Goal: Transaction & Acquisition: Purchase product/service

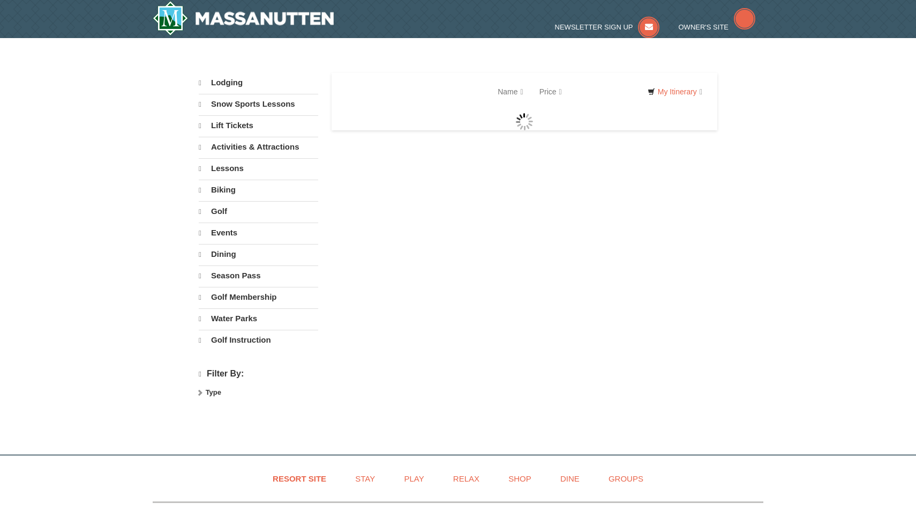
select select "9"
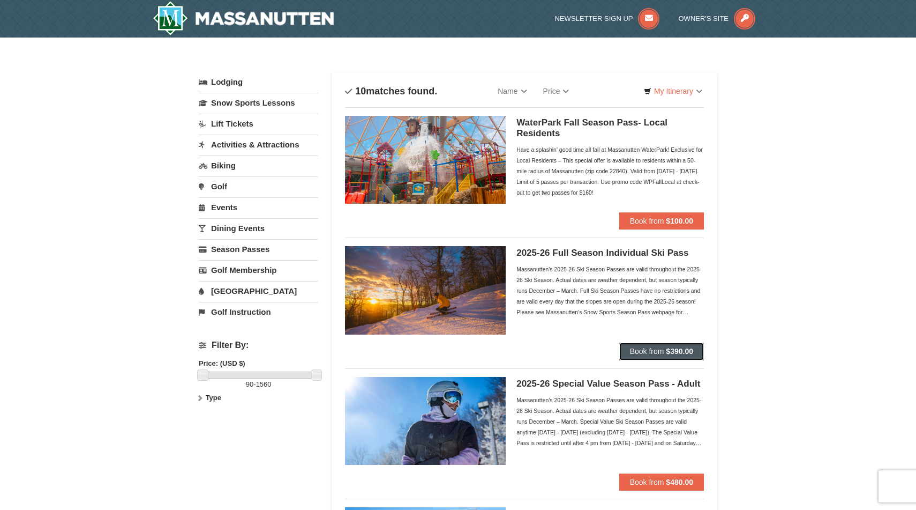
click at [662, 348] on span "Book from" at bounding box center [647, 351] width 34 height 9
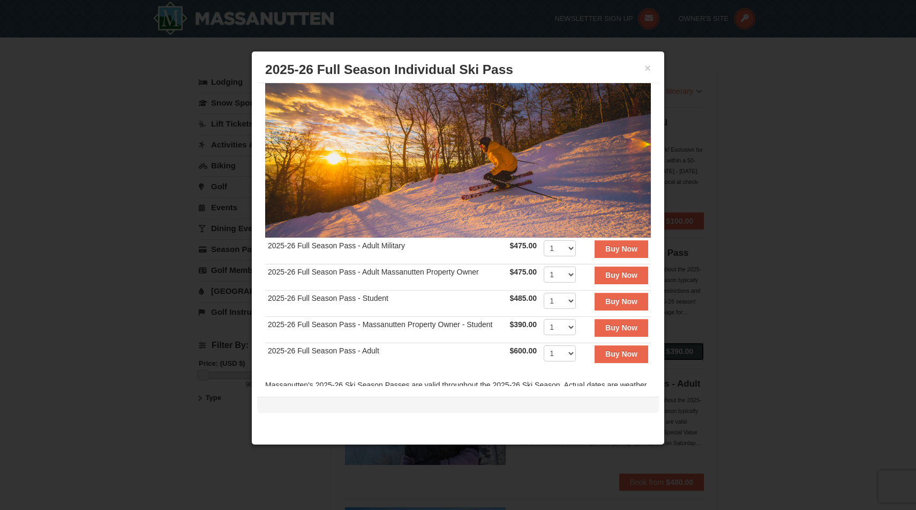
scroll to position [65, 0]
click at [560, 327] on select "1 2 3 4 5 6 7 8 9 10 11 12 13 14 15 16 17 18 19 20" at bounding box center [560, 326] width 32 height 16
click at [605, 329] on strong "Buy Now" at bounding box center [621, 327] width 32 height 9
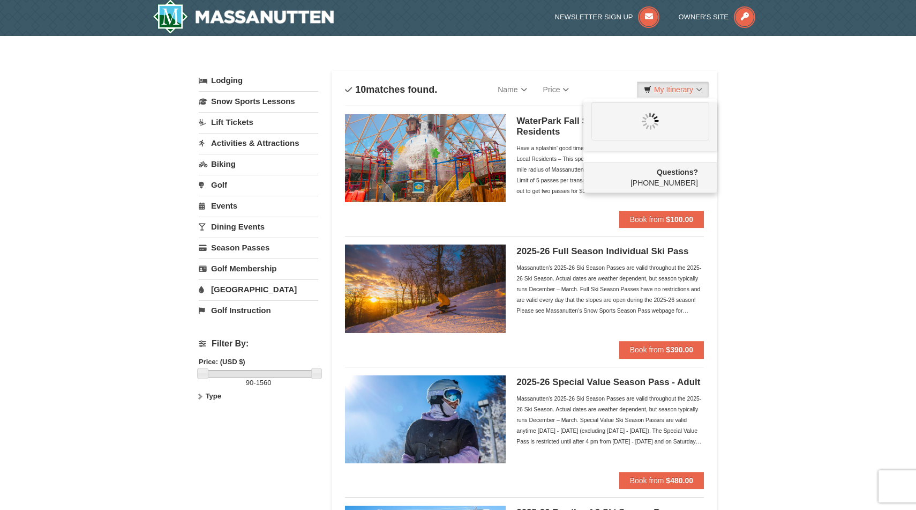
scroll to position [0, 0]
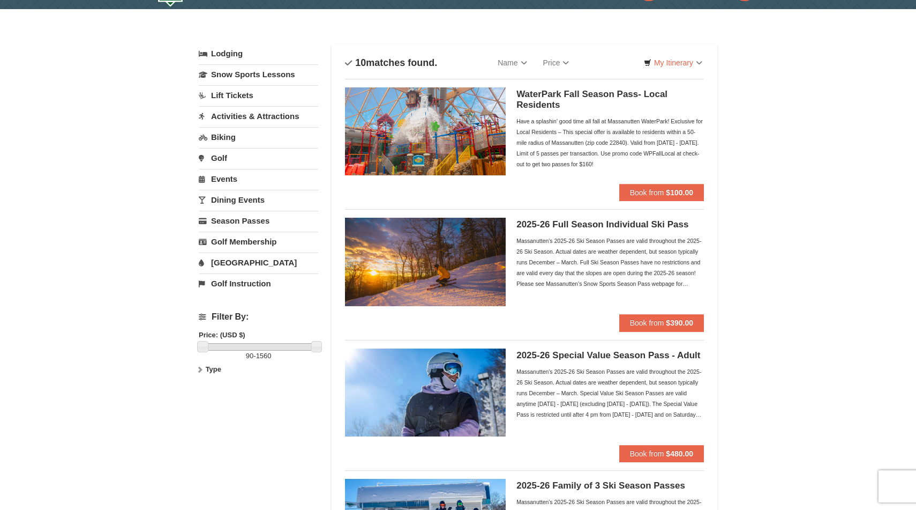
scroll to position [36, 0]
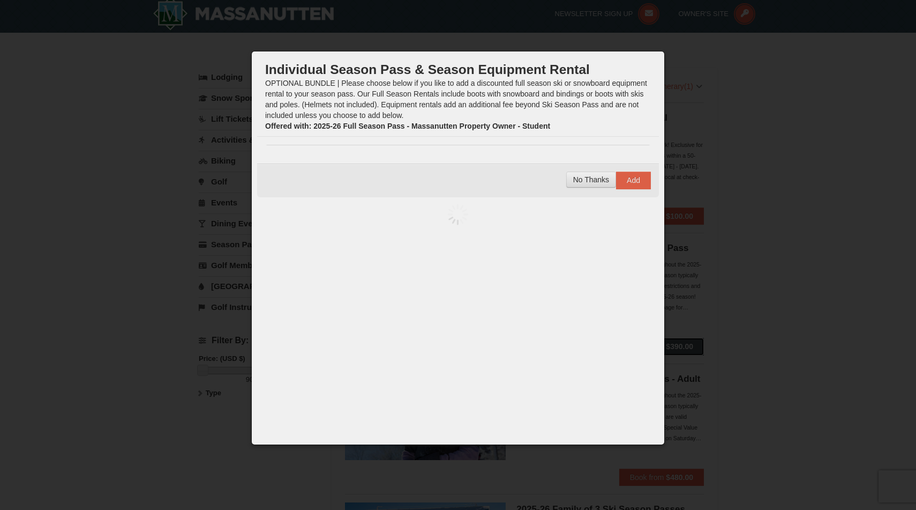
scroll to position [0, 0]
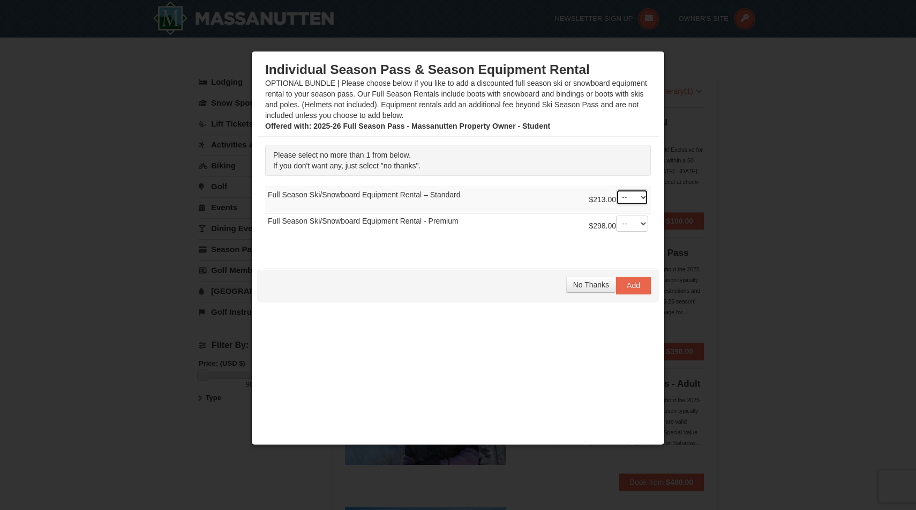
click at [627, 200] on select "-- 01" at bounding box center [632, 197] width 32 height 16
select select "1"
click at [616, 189] on select "-- 01" at bounding box center [632, 197] width 32 height 16
click at [499, 197] on td "$213.00 -- 01 Full Season Ski/Snowboard Equipment Rental – Standard" at bounding box center [458, 200] width 386 height 26
click at [525, 212] on td "$213.00 -- 01 Full Season Ski/Snowboard Equipment Rental – Standard" at bounding box center [458, 200] width 386 height 26
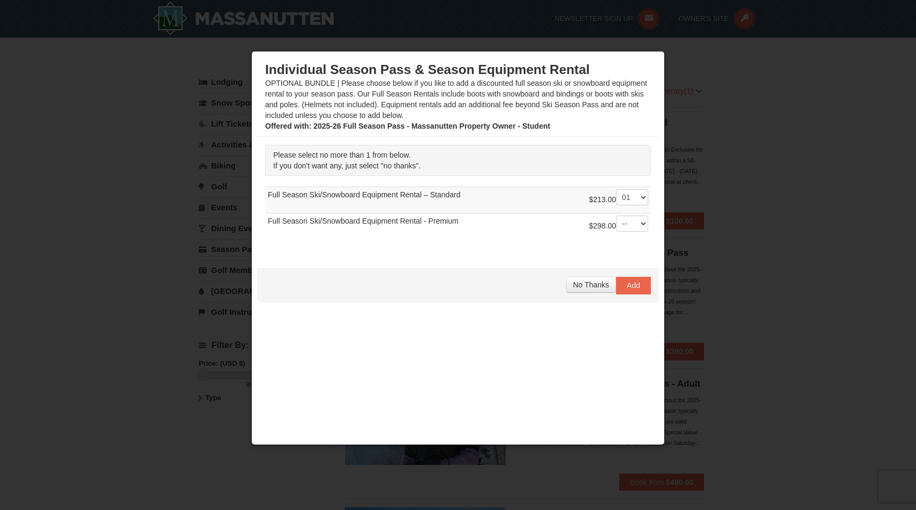
scroll to position [18, 0]
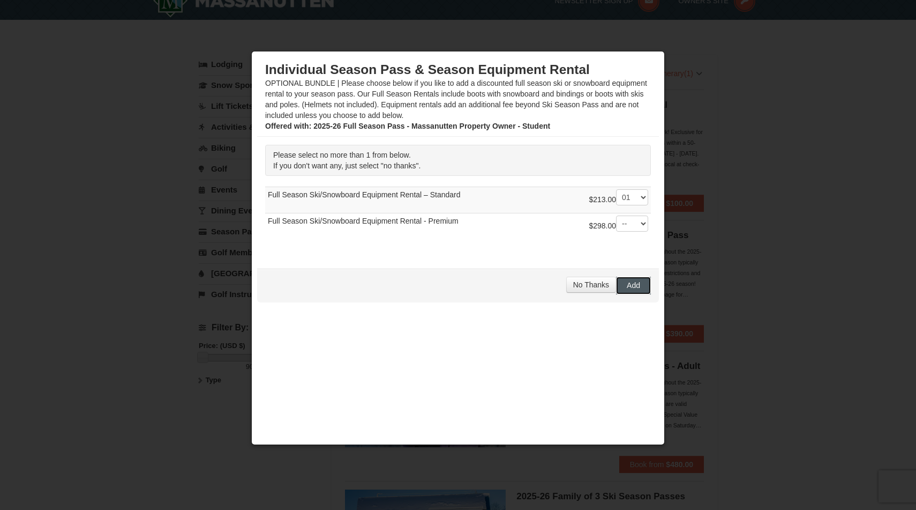
click at [639, 288] on span "Add" at bounding box center [633, 285] width 13 height 9
